Goal: Task Accomplishment & Management: Complete application form

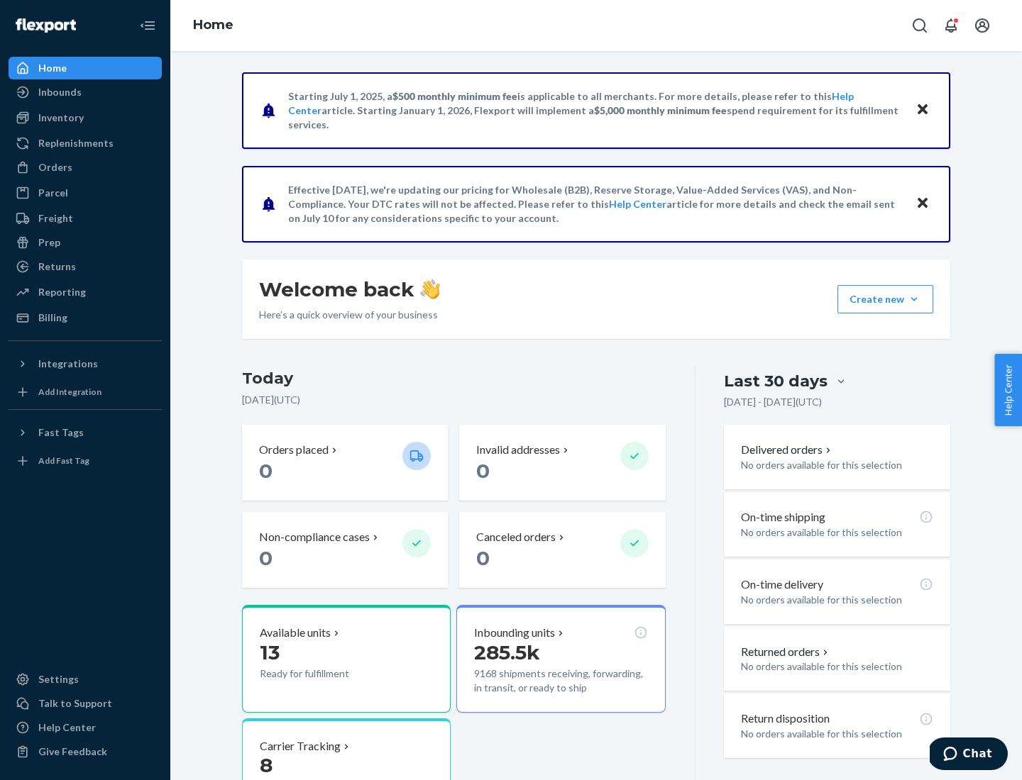
click at [914, 299] on button "Create new Create new inbound Create new order Create new product" at bounding box center [885, 299] width 96 height 28
click at [85, 92] on div "Inbounds" at bounding box center [85, 92] width 150 height 20
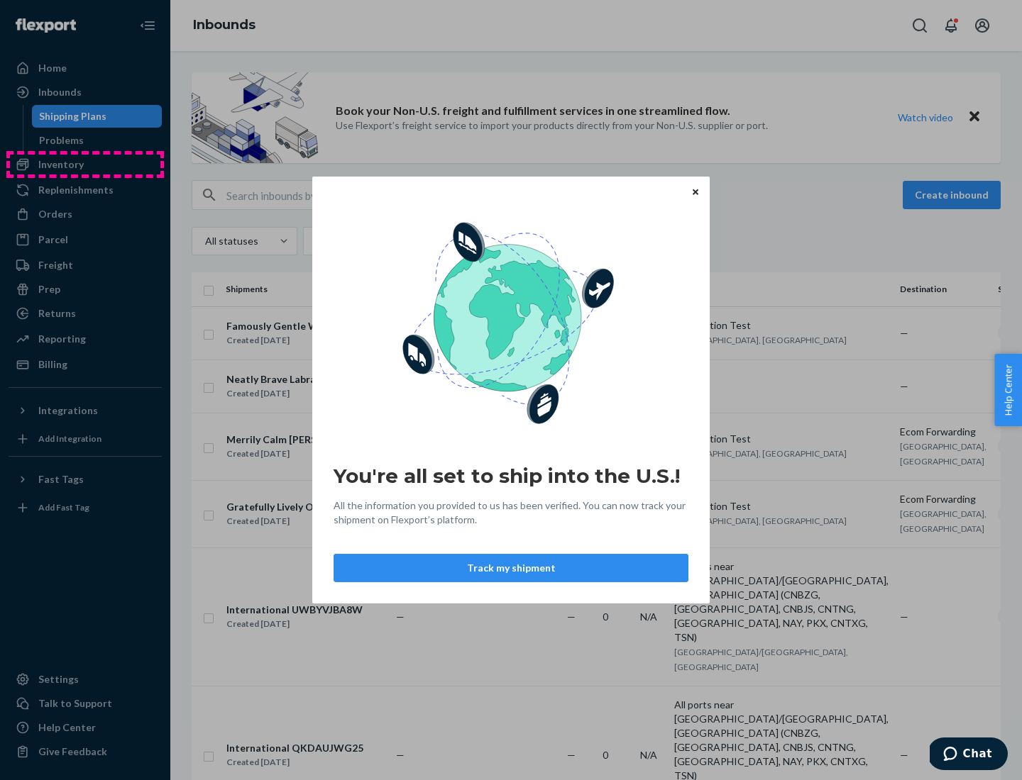
click at [85, 165] on div "You're all set to ship into the U.S.! All the information you provided to us ha…" at bounding box center [511, 390] width 1022 height 780
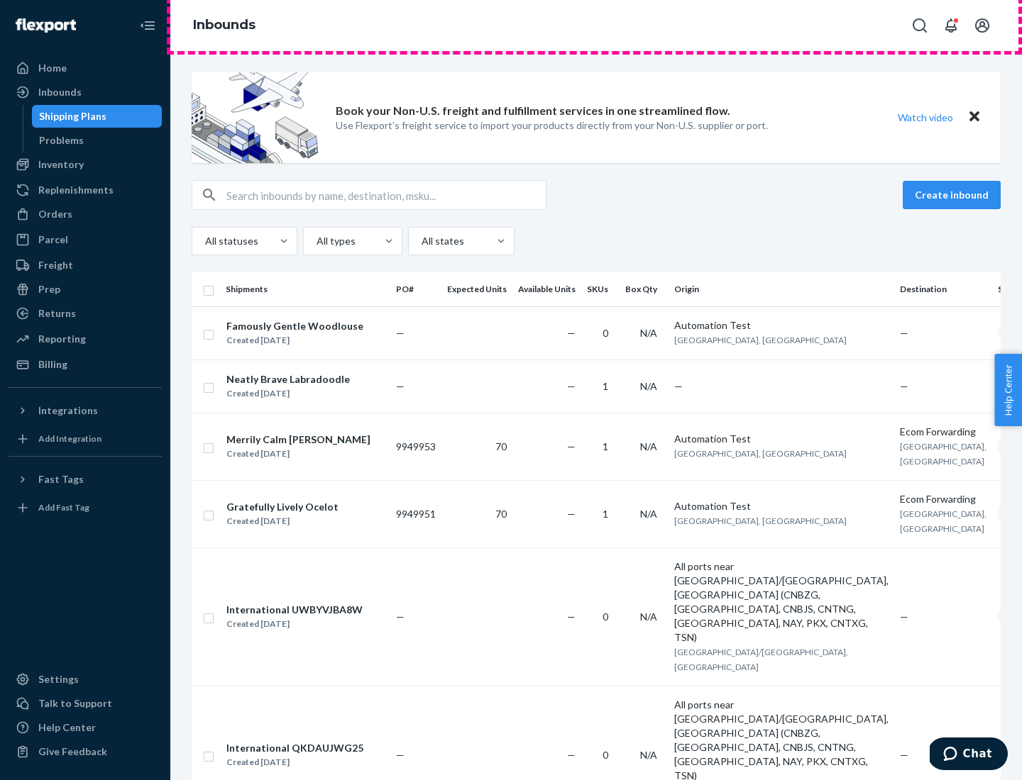
click at [596, 26] on div "Inbounds" at bounding box center [595, 25] width 851 height 51
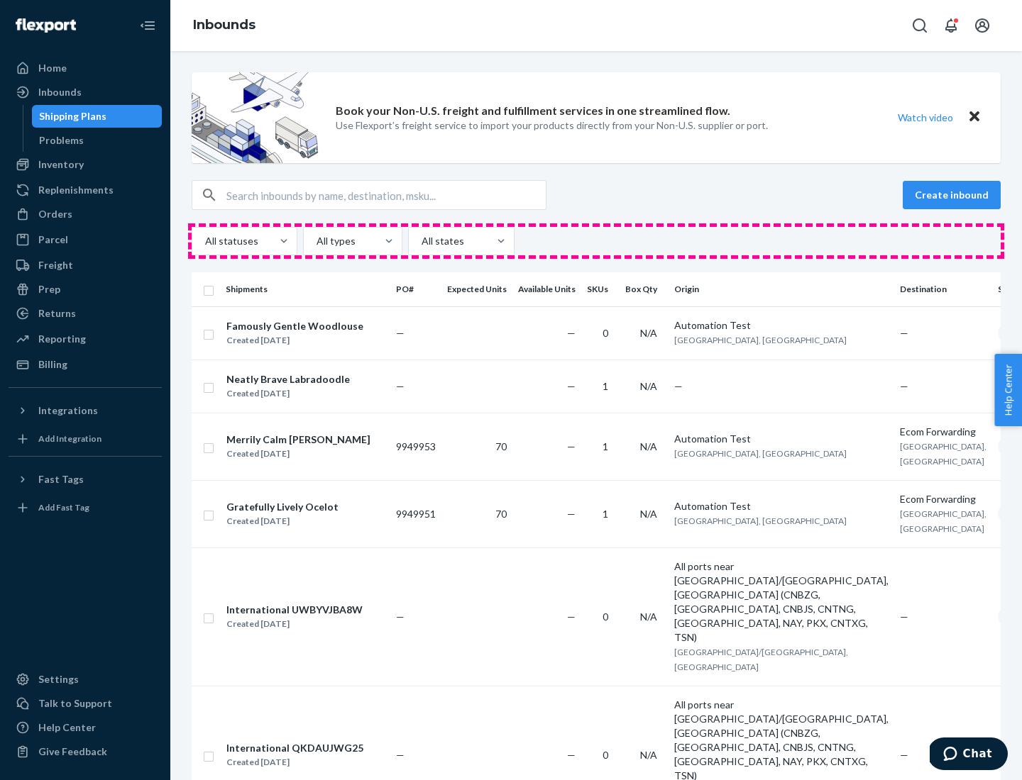
click at [596, 241] on div "All statuses All types All states" at bounding box center [596, 241] width 809 height 28
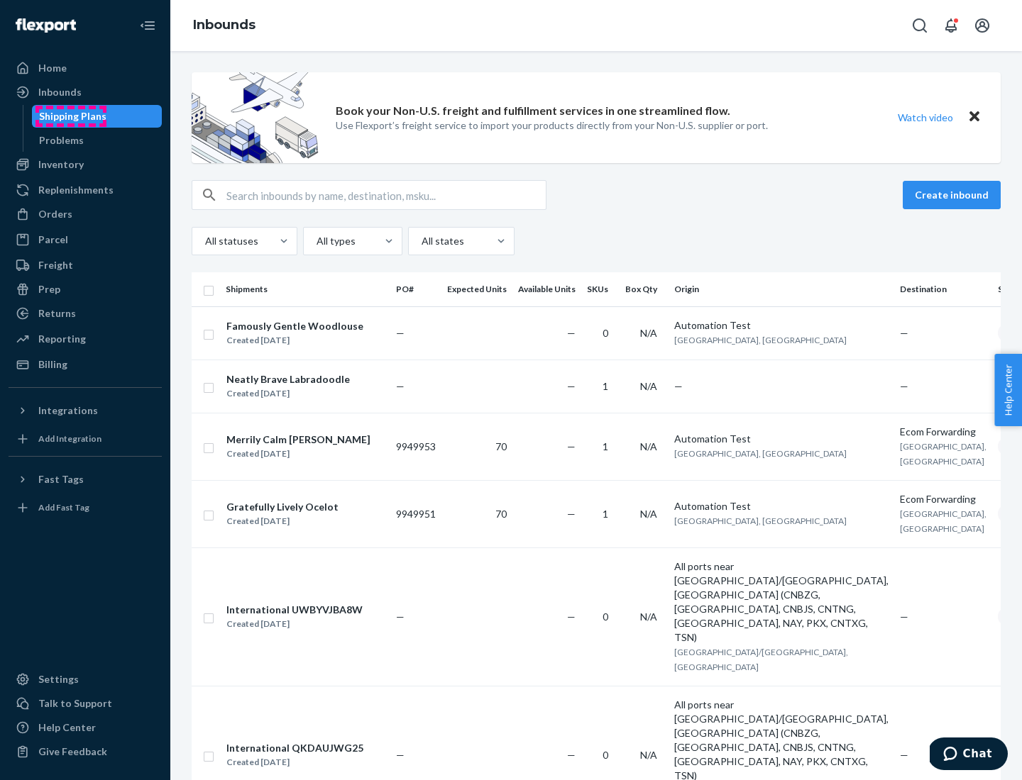
click at [70, 116] on div "Shipping Plans" at bounding box center [72, 116] width 67 height 14
click at [954, 195] on button "Create inbound" at bounding box center [951, 195] width 98 height 28
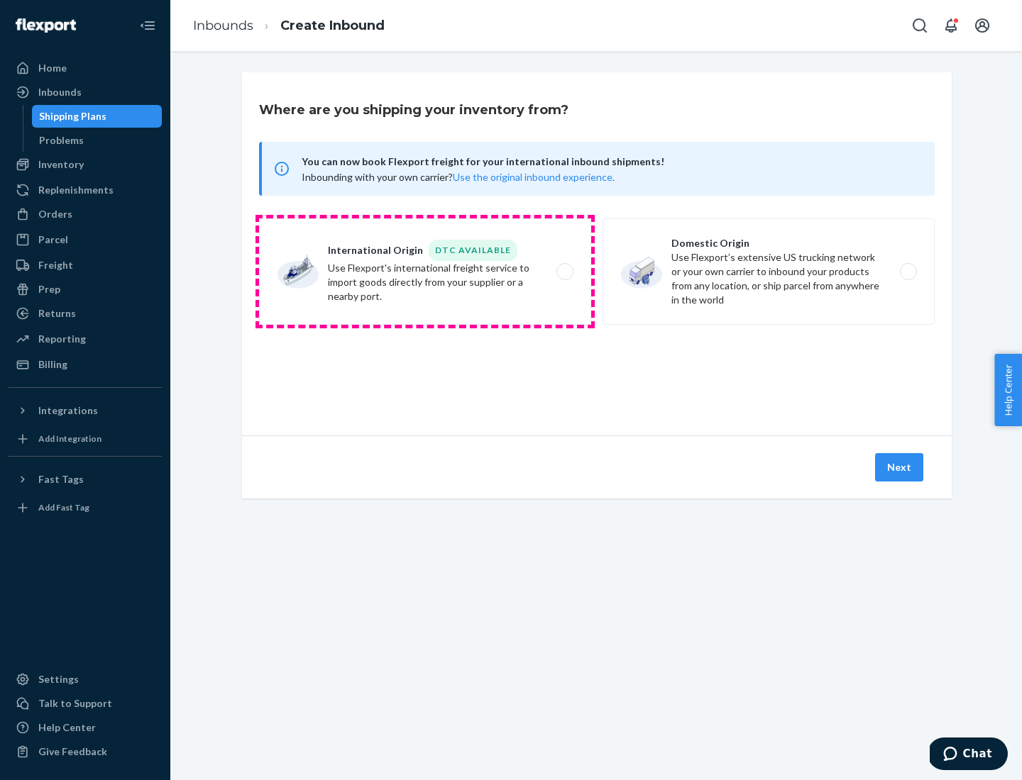
click at [425, 272] on label "International Origin DTC Available Use Flexport's international freight service…" at bounding box center [425, 272] width 332 height 106
click at [564, 272] on input "International Origin DTC Available Use Flexport's international freight service…" at bounding box center [568, 271] width 9 height 9
radio input "true"
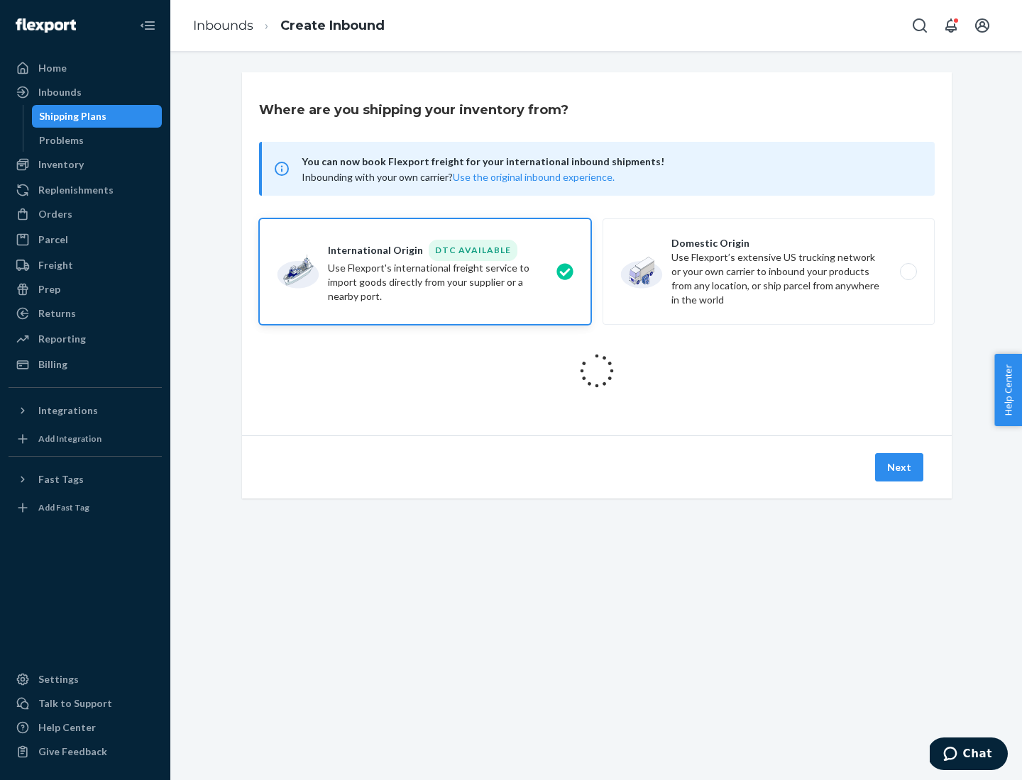
click at [597, 371] on icon at bounding box center [596, 370] width 55 height 55
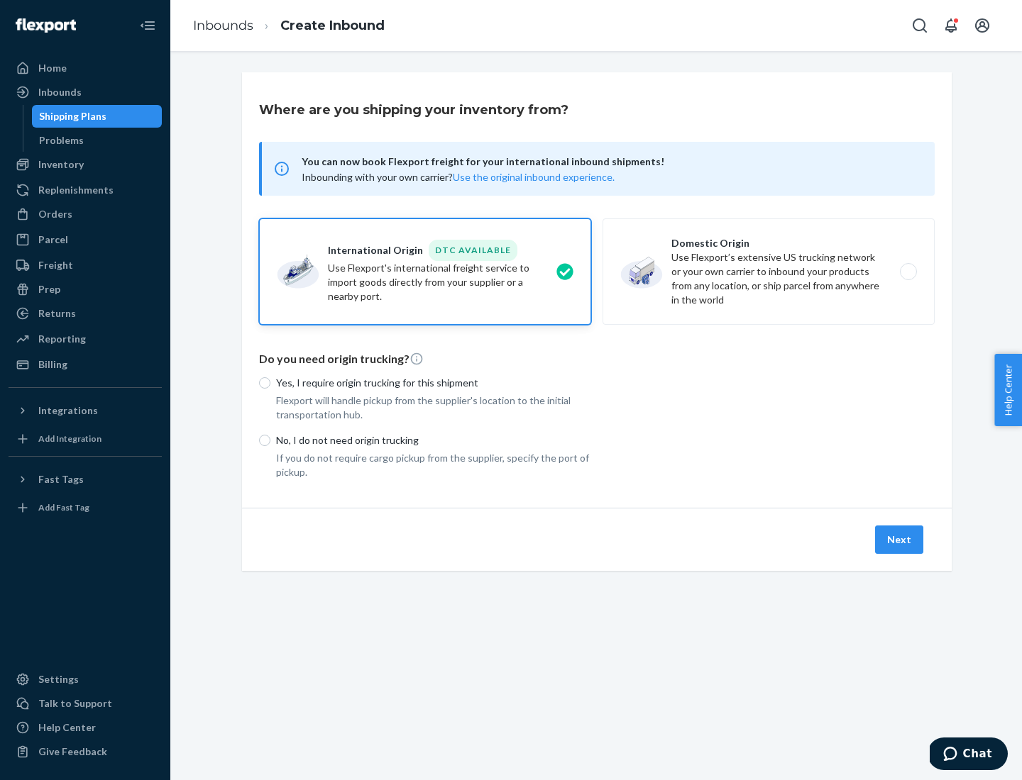
click at [433, 382] on p "Yes, I require origin trucking for this shipment" at bounding box center [433, 383] width 315 height 14
click at [270, 382] on input "Yes, I require origin trucking for this shipment" at bounding box center [264, 382] width 11 height 11
radio input "true"
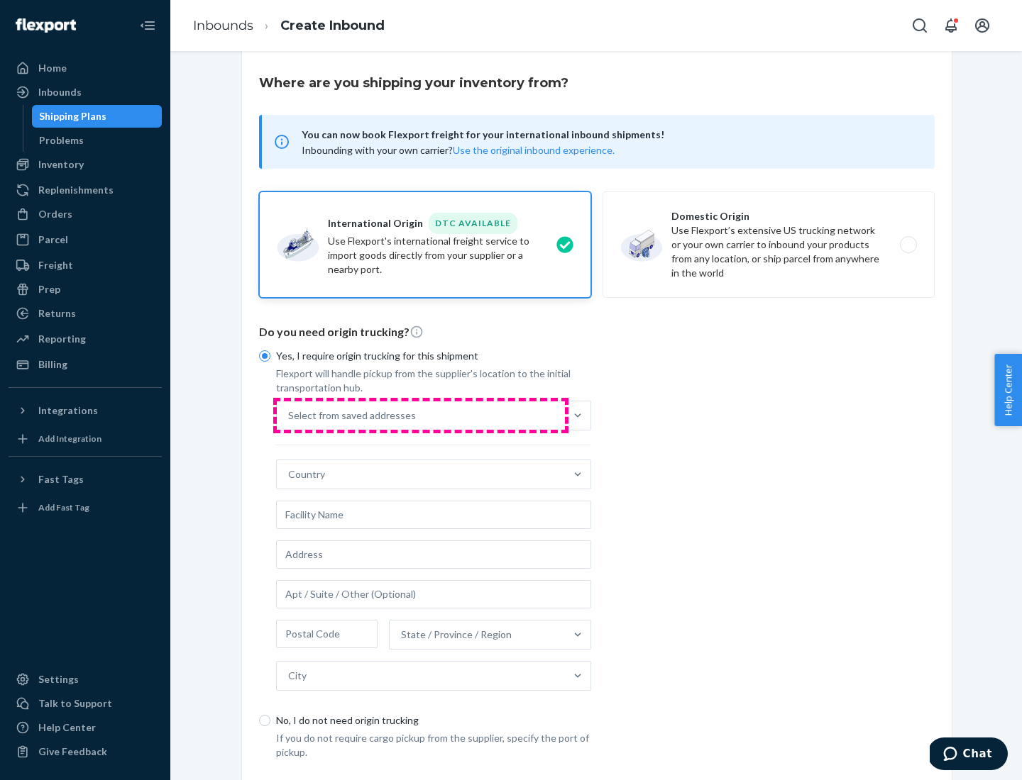
click at [421, 415] on div "Select from saved addresses" at bounding box center [421, 416] width 288 height 28
click at [289, 415] on input "Select from saved addresses" at bounding box center [288, 416] width 1 height 14
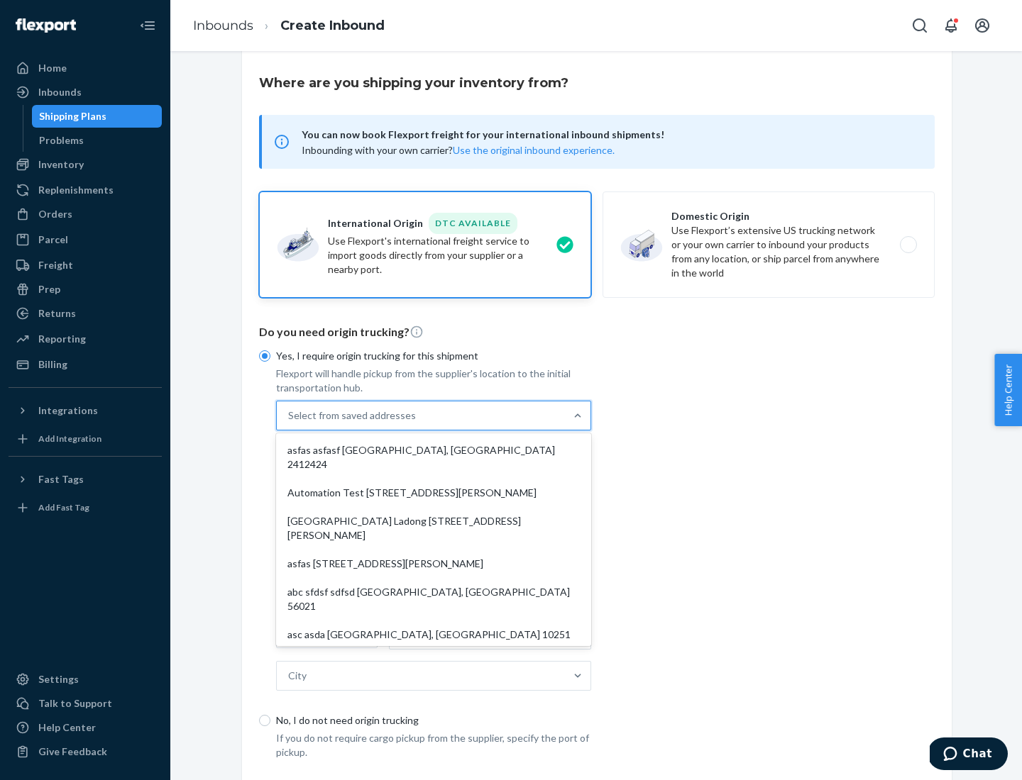
scroll to position [62, 0]
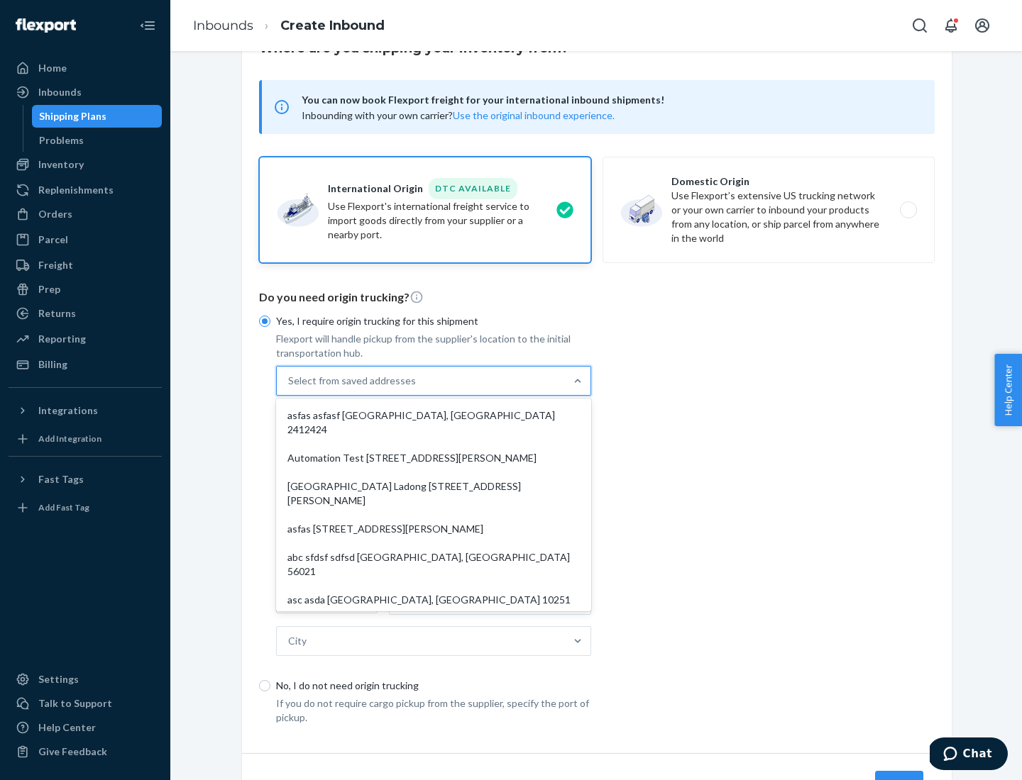
click at [433, 415] on div "asfas asfasf [GEOGRAPHIC_DATA], [GEOGRAPHIC_DATA] 2412424" at bounding box center [433, 423] width 309 height 43
click at [289, 388] on input "option asfas asfasf [GEOGRAPHIC_DATA], [GEOGRAPHIC_DATA] 2412424 focused, 1 of …" at bounding box center [288, 381] width 1 height 14
type input "asfas"
type input "asfasf"
type input "2412424"
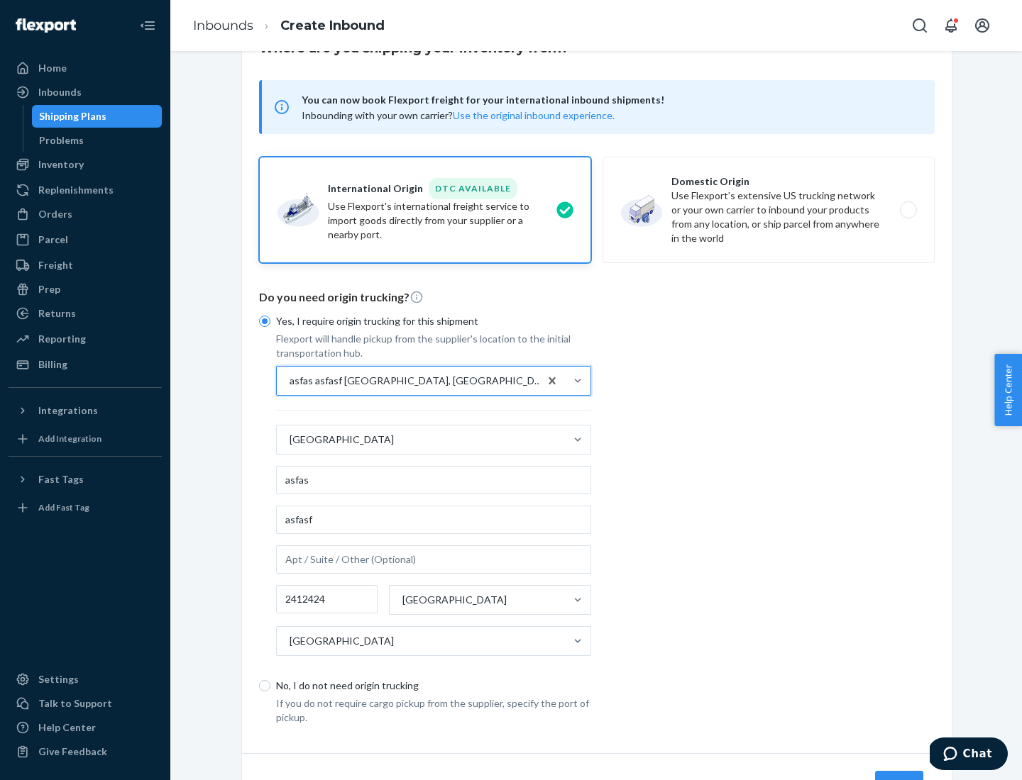
scroll to position [132, 0]
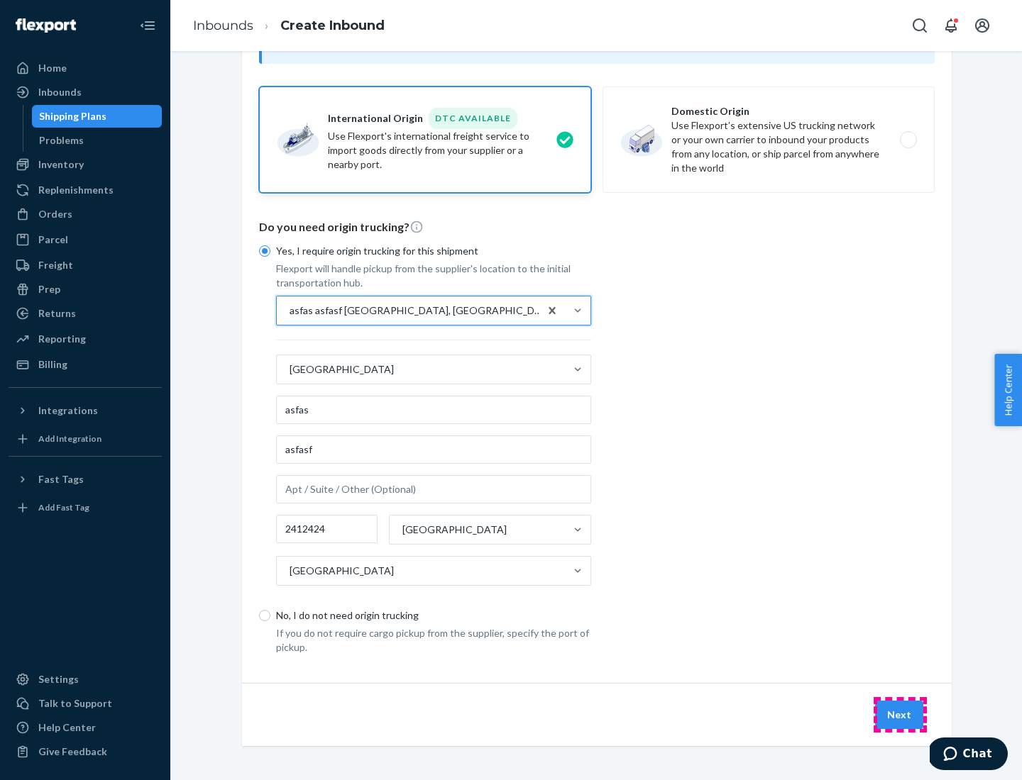
click at [900, 714] on button "Next" at bounding box center [899, 715] width 48 height 28
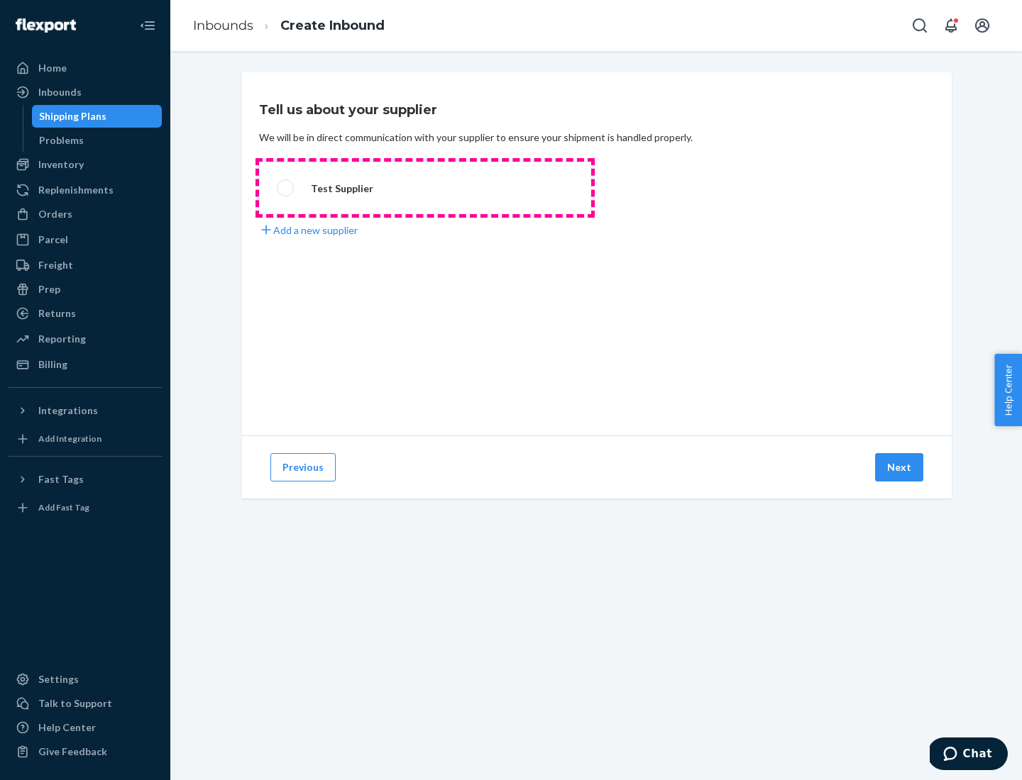
click at [425, 188] on label "Test Supplier" at bounding box center [425, 188] width 332 height 53
click at [286, 188] on input "Test Supplier" at bounding box center [281, 188] width 9 height 9
radio input "true"
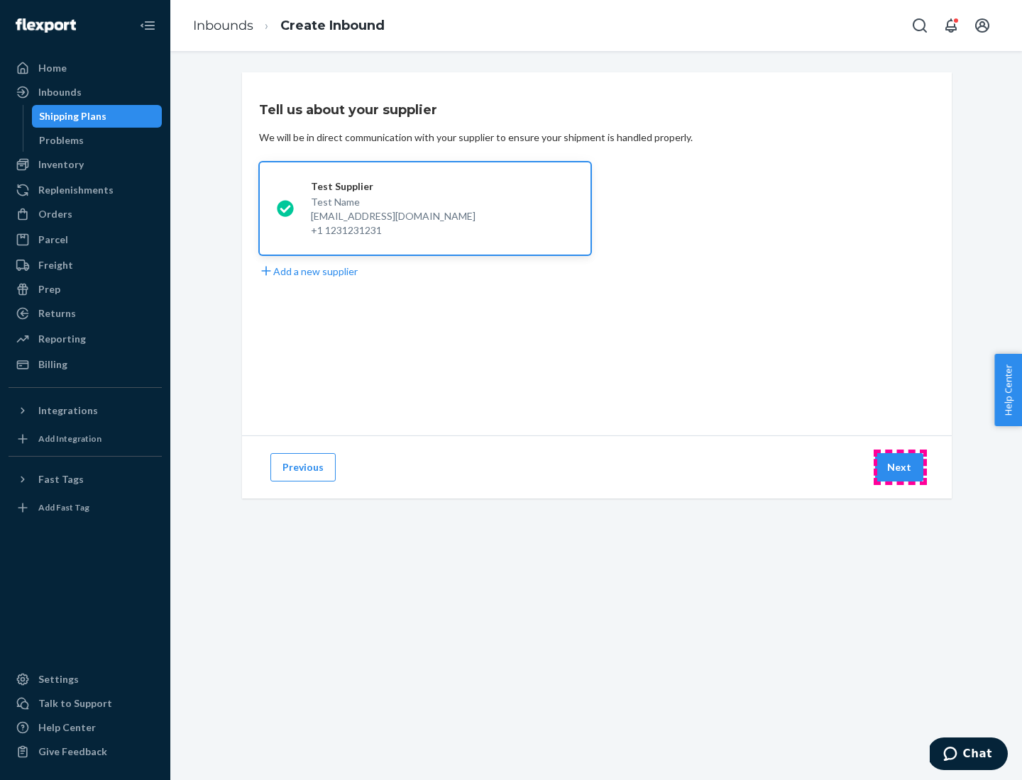
click at [900, 468] on button "Next" at bounding box center [899, 467] width 48 height 28
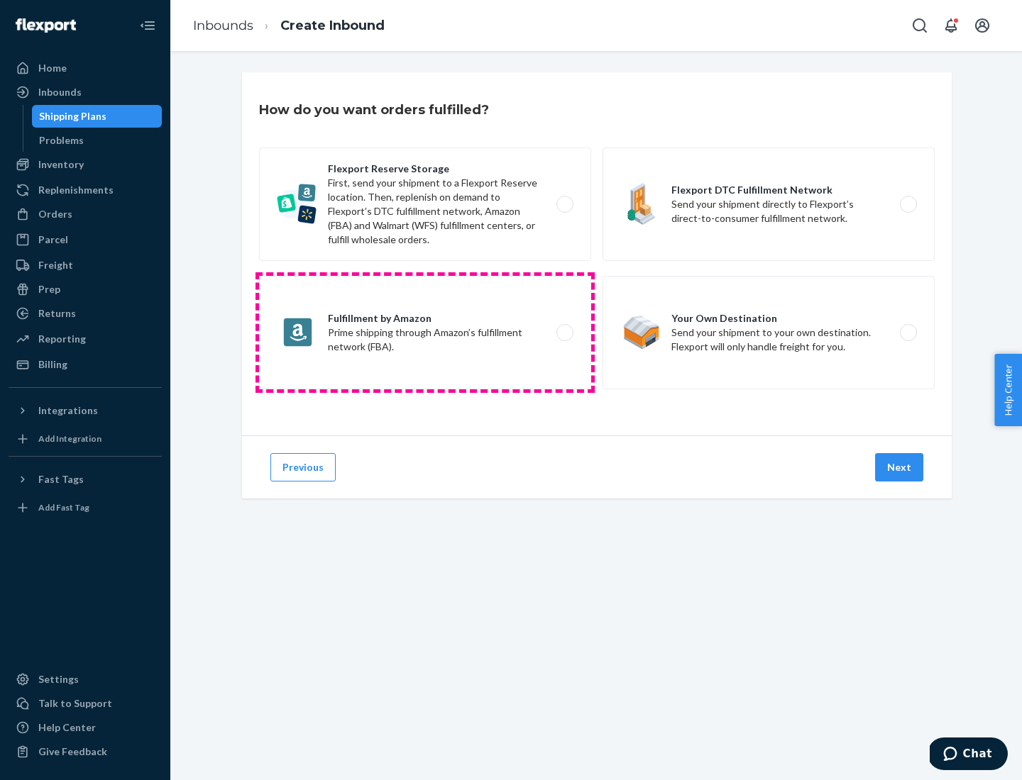
click at [425, 333] on label "Fulfillment by Amazon Prime shipping through Amazon’s fulfillment network (FBA)." at bounding box center [425, 333] width 332 height 114
click at [564, 333] on input "Fulfillment by Amazon Prime shipping through Amazon’s fulfillment network (FBA)." at bounding box center [568, 332] width 9 height 9
radio input "true"
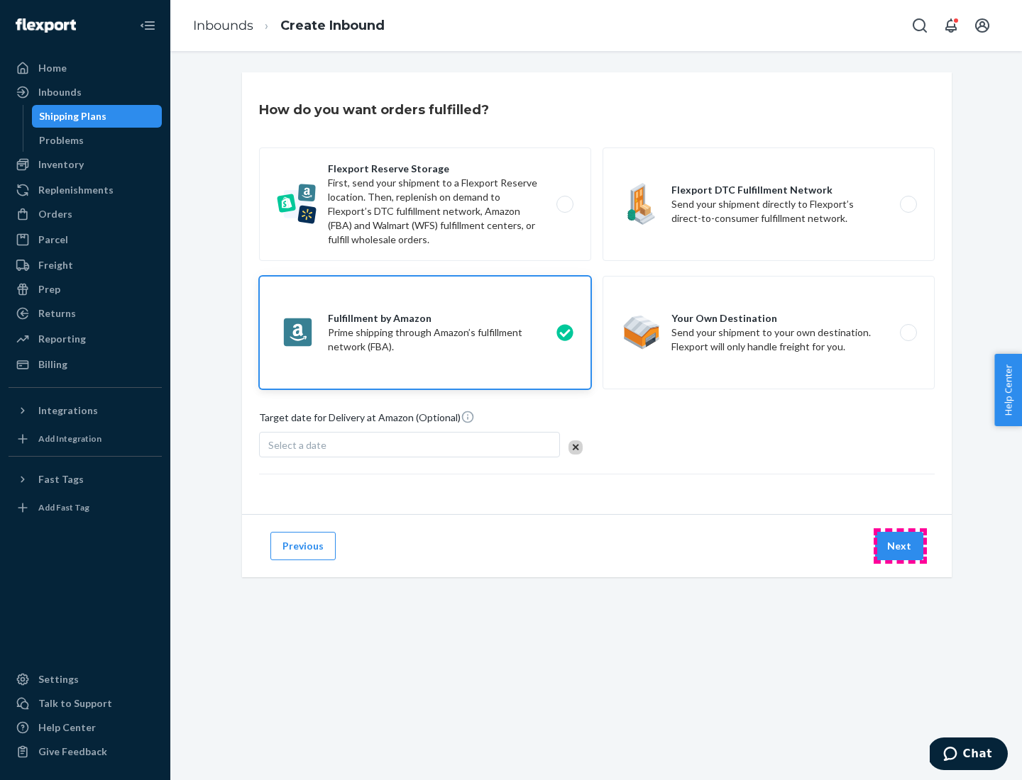
click at [900, 546] on button "Next" at bounding box center [899, 546] width 48 height 28
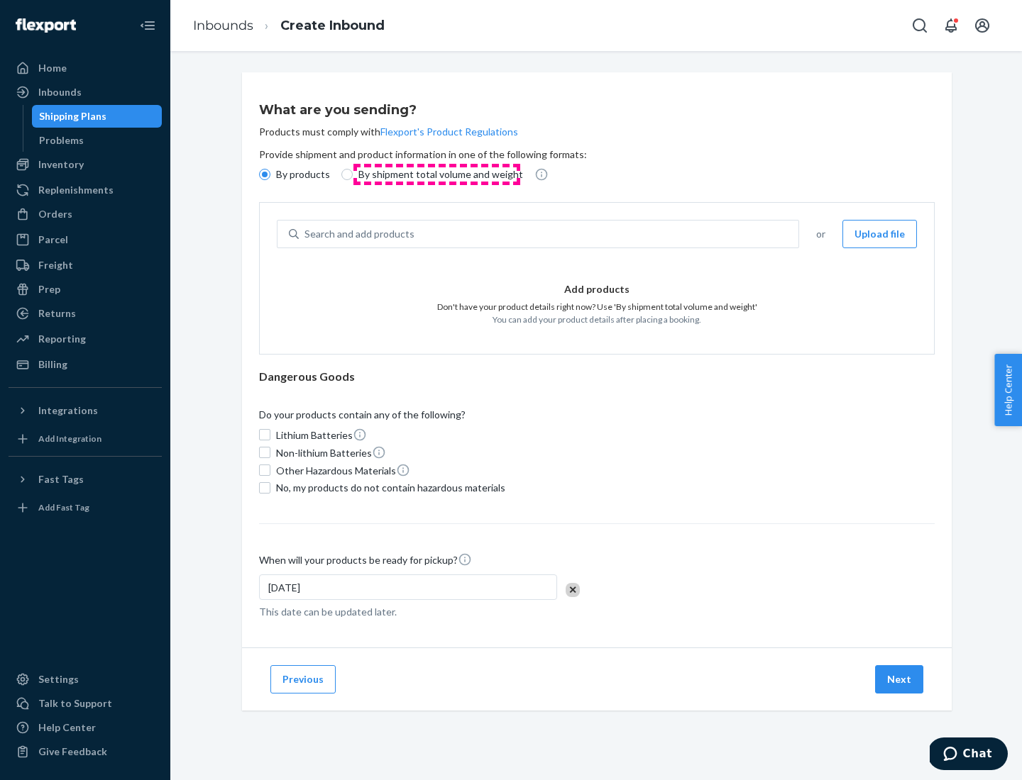
click at [436, 175] on p "By shipment total volume and weight" at bounding box center [440, 174] width 165 height 14
click at [353, 175] on input "By shipment total volume and weight" at bounding box center [346, 174] width 11 height 11
radio input "true"
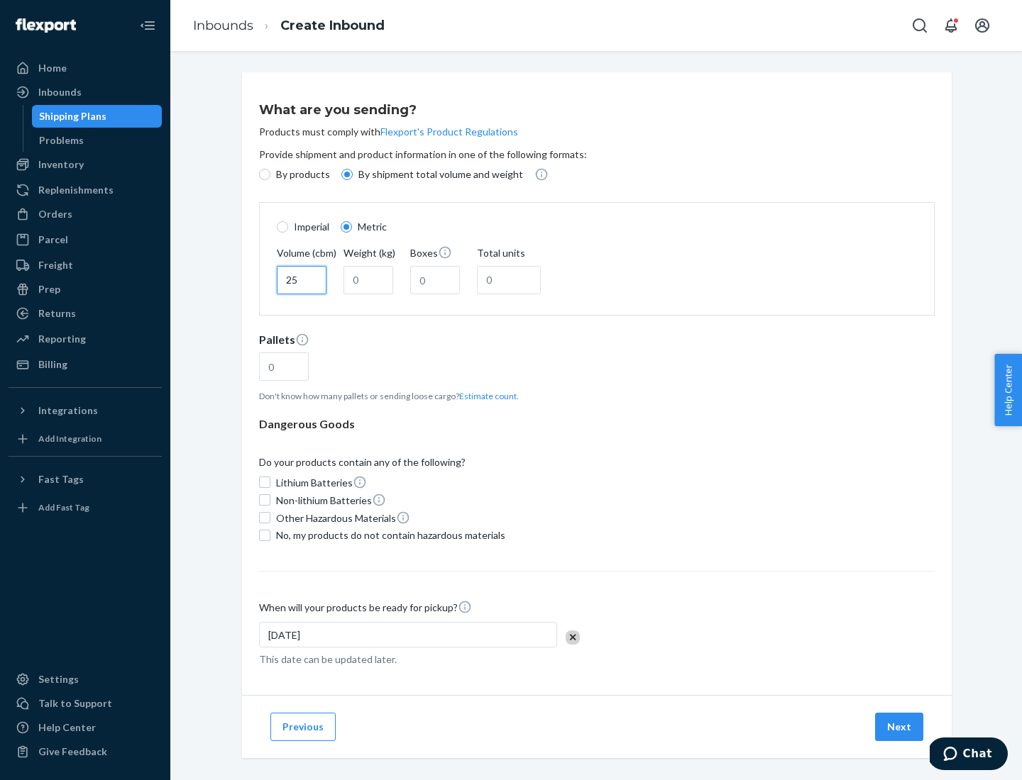
type input "25"
type input "100"
type input "50"
type input "500"
click at [485, 396] on button "Estimate count" at bounding box center [487, 396] width 57 height 12
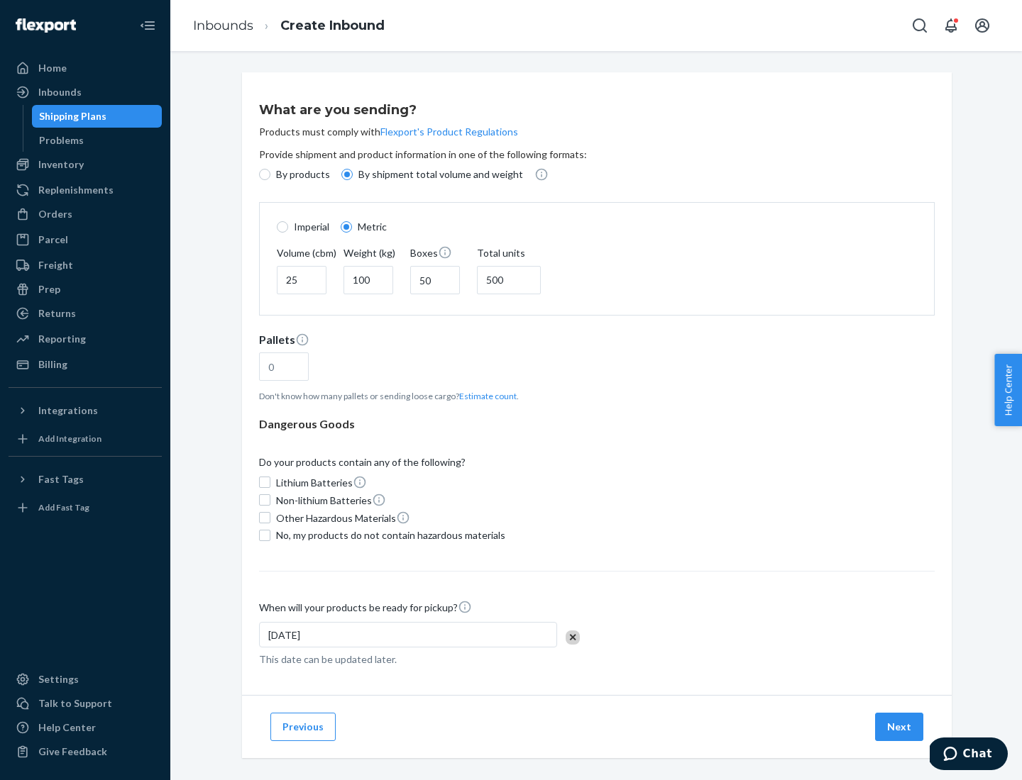
type input "16"
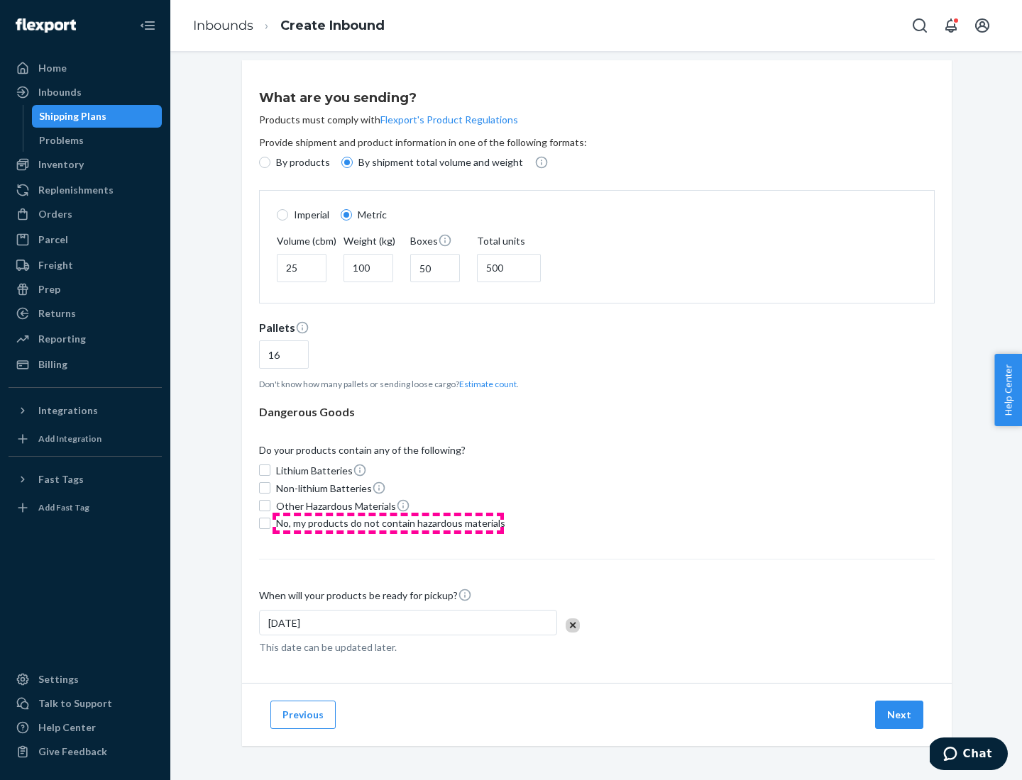
click at [388, 523] on span "No, my products do not contain hazardous materials" at bounding box center [390, 523] width 229 height 14
click at [270, 523] on input "No, my products do not contain hazardous materials" at bounding box center [264, 523] width 11 height 11
checkbox input "true"
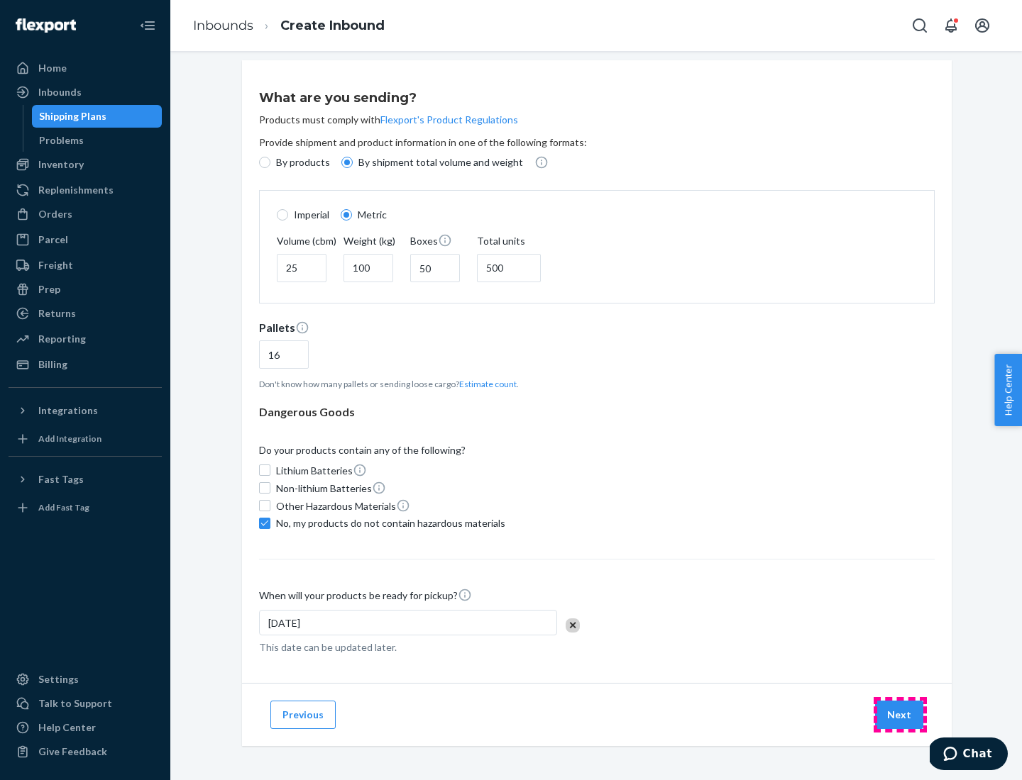
click at [900, 714] on button "Next" at bounding box center [899, 715] width 48 height 28
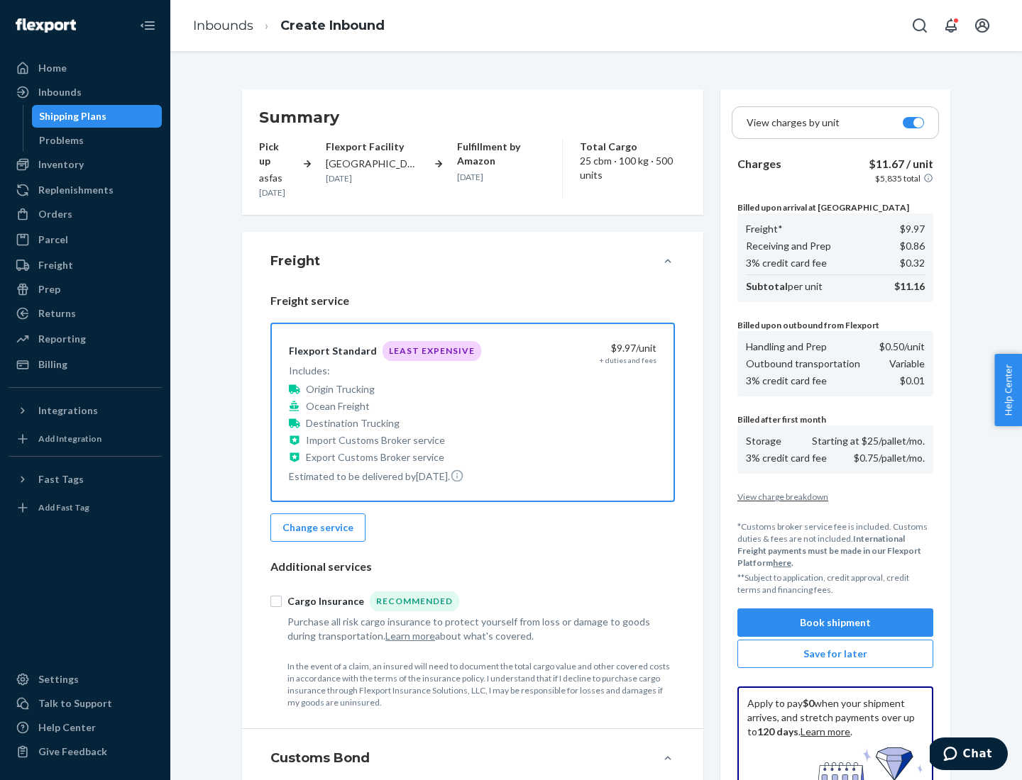
scroll to position [207, 0]
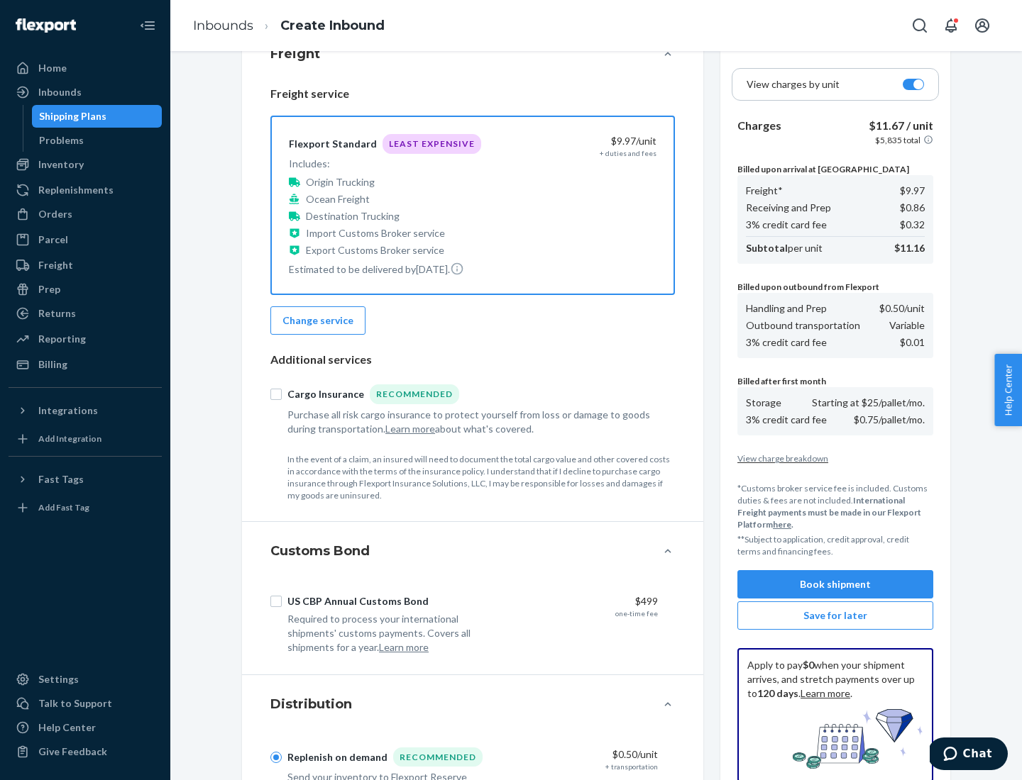
click at [835, 585] on button "Book shipment" at bounding box center [835, 584] width 196 height 28
